Goal: Task Accomplishment & Management: Use online tool/utility

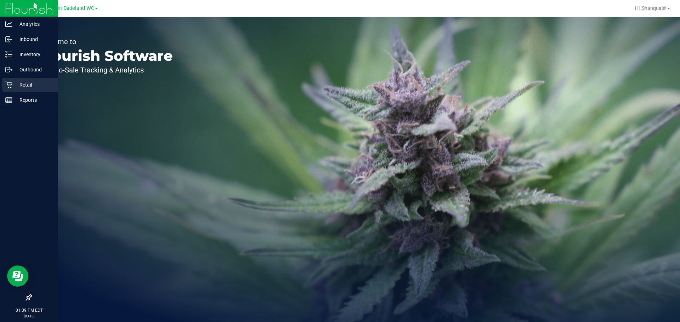
click at [23, 92] on div "Retail" at bounding box center [30, 85] width 56 height 14
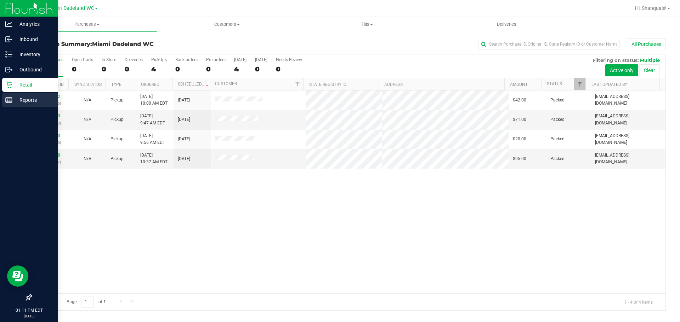
click at [9, 96] on div "Reports" at bounding box center [30, 100] width 56 height 14
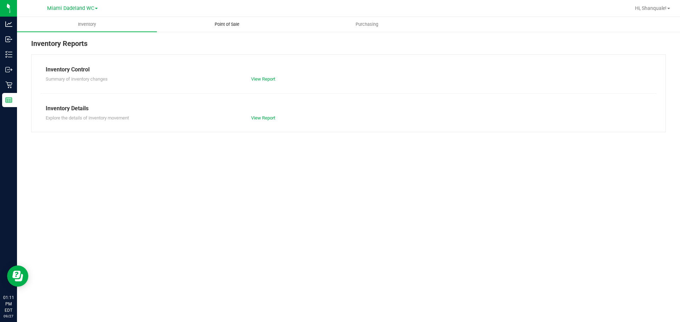
click at [225, 24] on span "Point of Sale" at bounding box center [227, 24] width 44 height 6
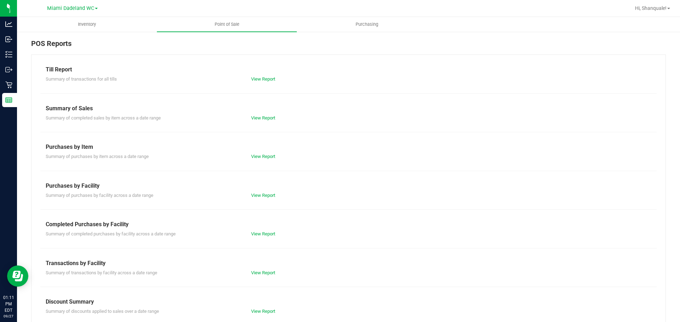
click at [271, 240] on div "Till Report Summary of transactions for all tills View Report Summary of Sales …" at bounding box center [348, 210] width 634 height 310
click at [270, 234] on link "View Report" at bounding box center [263, 233] width 24 height 5
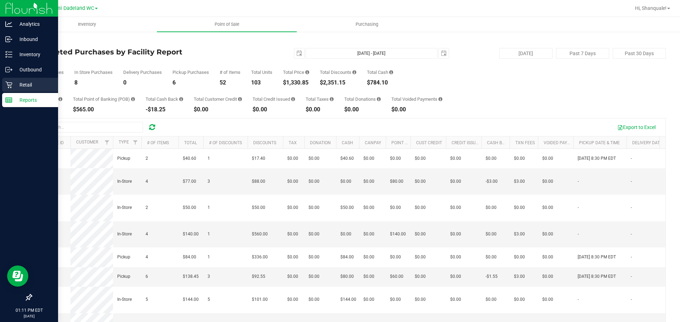
click at [10, 85] on icon at bounding box center [8, 85] width 7 height 7
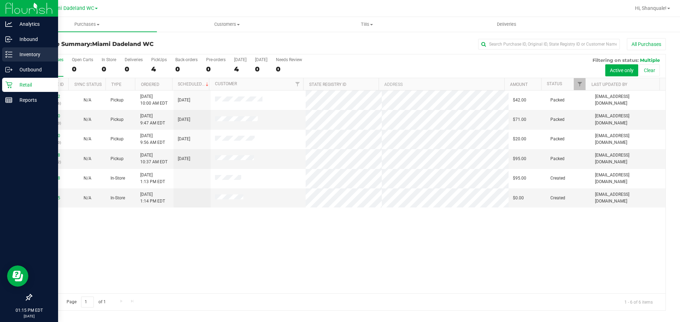
click at [6, 57] on icon at bounding box center [8, 54] width 7 height 7
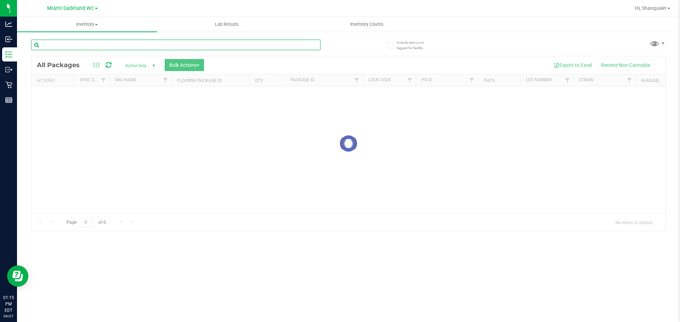
click at [165, 47] on input "text" at bounding box center [175, 45] width 289 height 11
click at [175, 44] on input "text" at bounding box center [175, 45] width 289 height 11
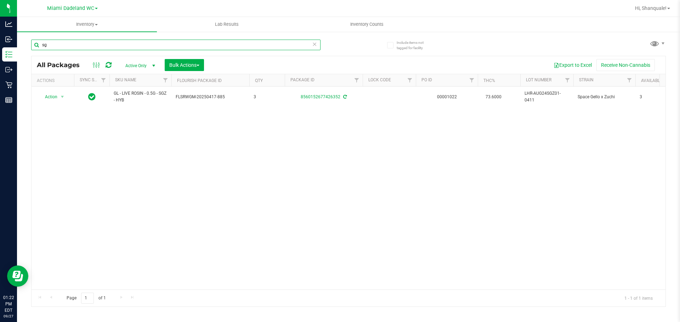
type input "s"
type input "trs"
drag, startPoint x: 66, startPoint y: 99, endPoint x: 65, endPoint y: 107, distance: 7.2
click at [65, 99] on span "select" at bounding box center [62, 97] width 9 height 10
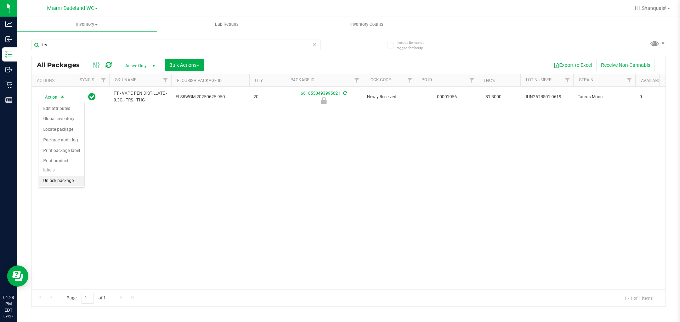
click at [58, 176] on li "Unlock package" at bounding box center [61, 181] width 45 height 11
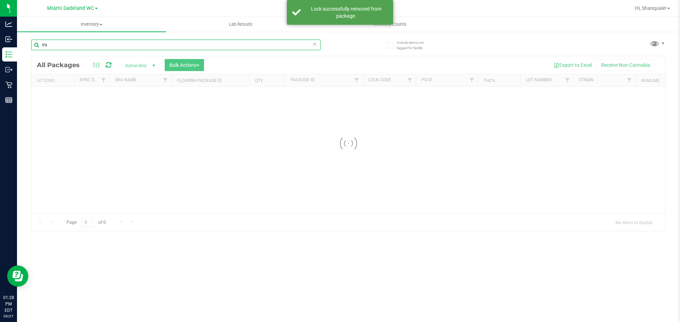
click at [91, 46] on input "trs" at bounding box center [175, 45] width 289 height 11
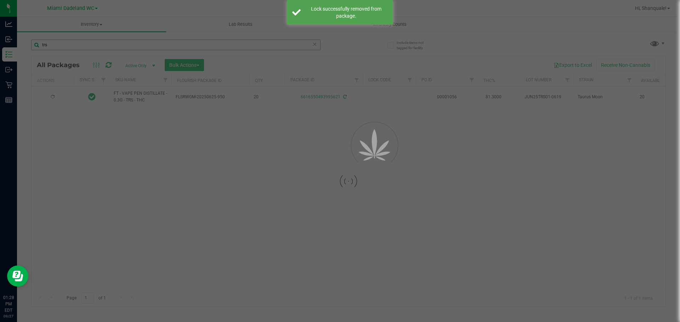
click at [91, 46] on div at bounding box center [340, 161] width 680 height 322
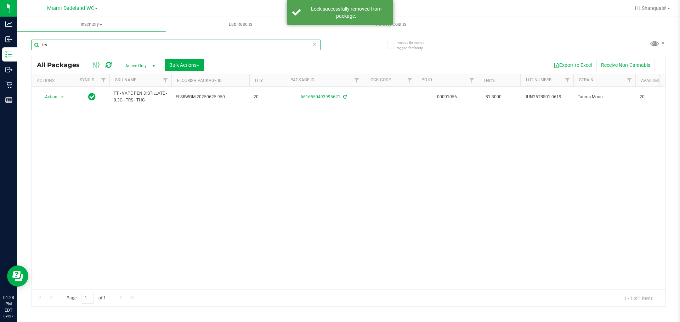
click at [90, 40] on input "trs" at bounding box center [175, 45] width 289 height 11
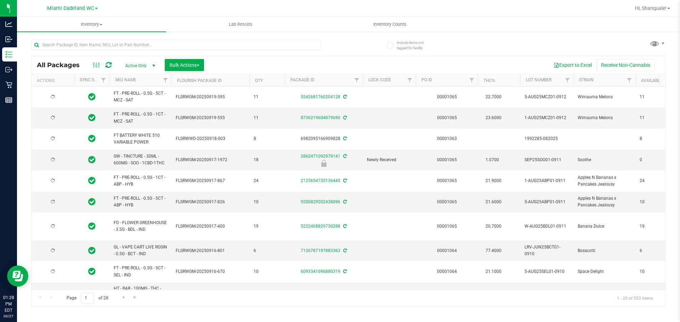
type input "[DATE]"
